Goal: Find specific page/section: Find specific page/section

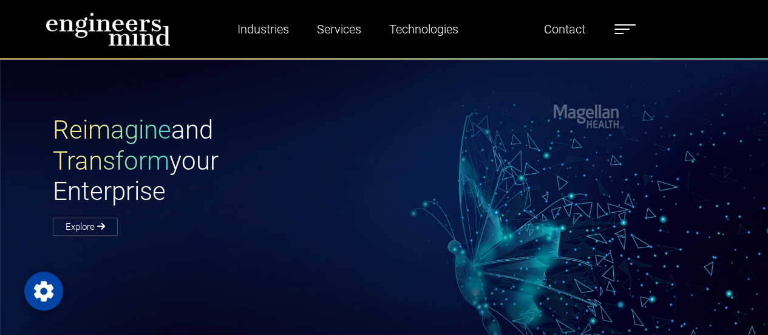
click at [625, 29] on span at bounding box center [622, 29] width 15 height 1
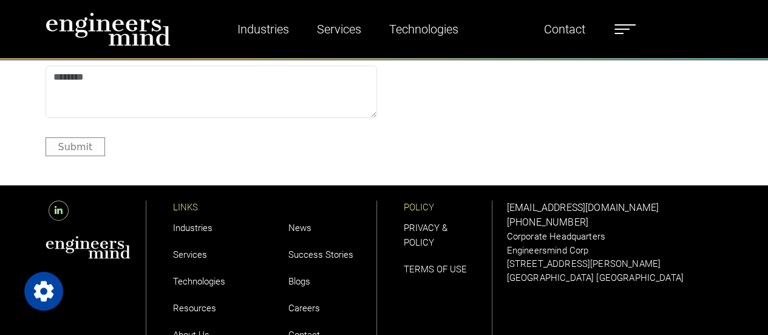
click at [201, 244] on li "Services" at bounding box center [211, 254] width 77 height 27
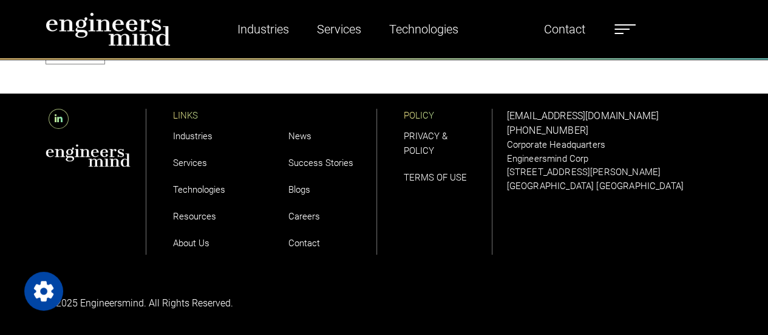
click at [194, 246] on link "About Us" at bounding box center [191, 242] width 36 height 11
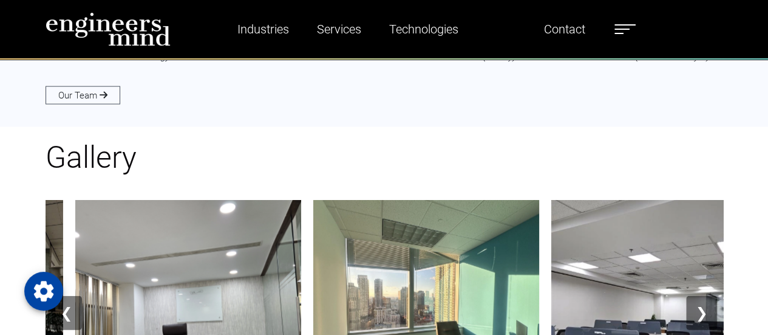
scroll to position [1187, 0]
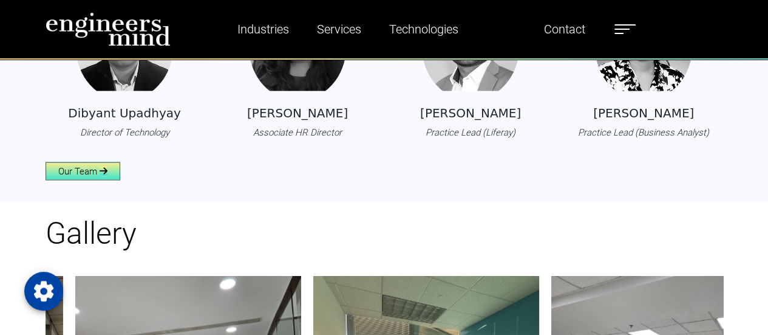
click at [100, 173] on icon at bounding box center [104, 170] width 8 height 9
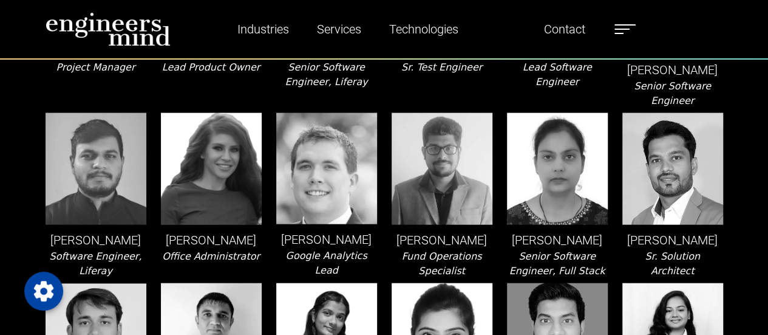
scroll to position [1277, 0]
